Goal: Information Seeking & Learning: Find specific fact

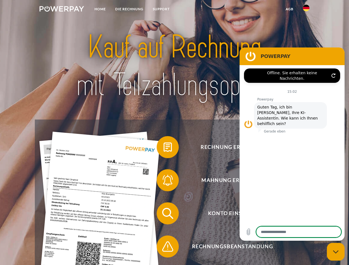
click at [62, 10] on img at bounding box center [61, 9] width 44 height 6
click at [306, 10] on img at bounding box center [306, 8] width 7 height 7
click at [289, 9] on link "agb" at bounding box center [289, 9] width 17 height 10
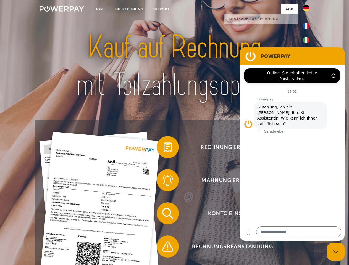
click at [163, 148] on span at bounding box center [159, 147] width 28 height 28
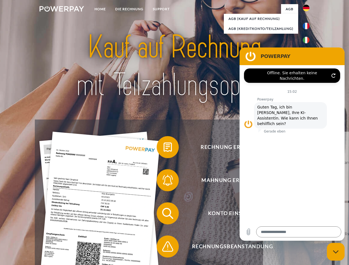
click at [163, 181] on span at bounding box center [159, 180] width 28 height 28
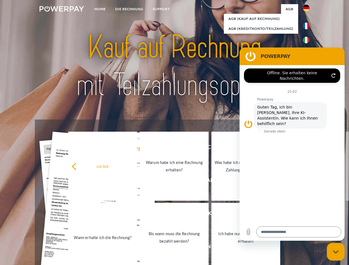
click at [163, 214] on link "Bis wann muss die Rechnung bezahlt werden?" at bounding box center [174, 237] width 69 height 69
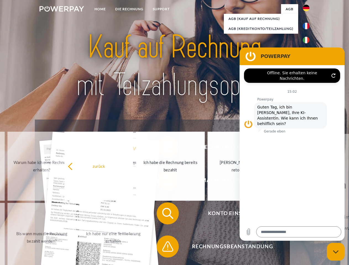
click at [163, 248] on span at bounding box center [159, 247] width 28 height 28
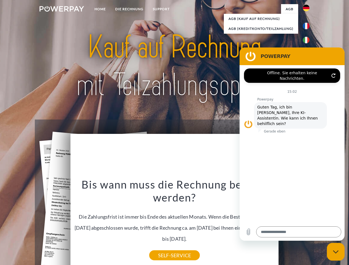
click at [335, 252] on icon "Messaging-Fenster schließen" at bounding box center [336, 252] width 6 height 4
type textarea "*"
